Goal: Information Seeking & Learning: Learn about a topic

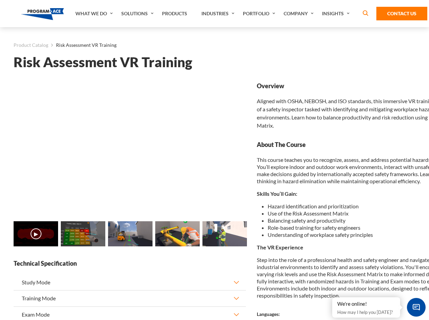
click at [138, 14] on link "Solutions" at bounding box center [138, 13] width 41 height 27
click at [0, 0] on div "AI & Computer Vision Solutions Computer Vision Quality Control AI tools for fas…" at bounding box center [0, 0] width 0 height 0
click at [0, 0] on div "AI & Computer Vision Solutions Virtual Training Solutions Virtual Tour Solution…" at bounding box center [0, 0] width 0 height 0
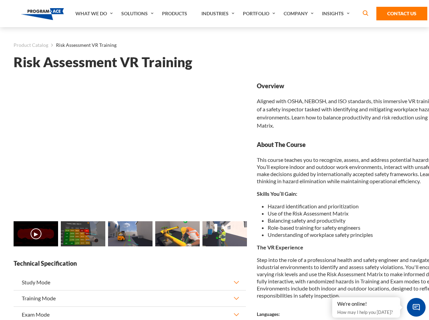
click at [0, 0] on div "AI & Computer Vision Solutions Virtual Training Solutions Virtual Tour Solution…" at bounding box center [0, 0] width 0 height 0
click at [0, 0] on div "AI & Computer Vision Solutions Computer Vision Quality Control AI tools for fas…" at bounding box center [0, 0] width 0 height 0
